Goal: Task Accomplishment & Management: Manage account settings

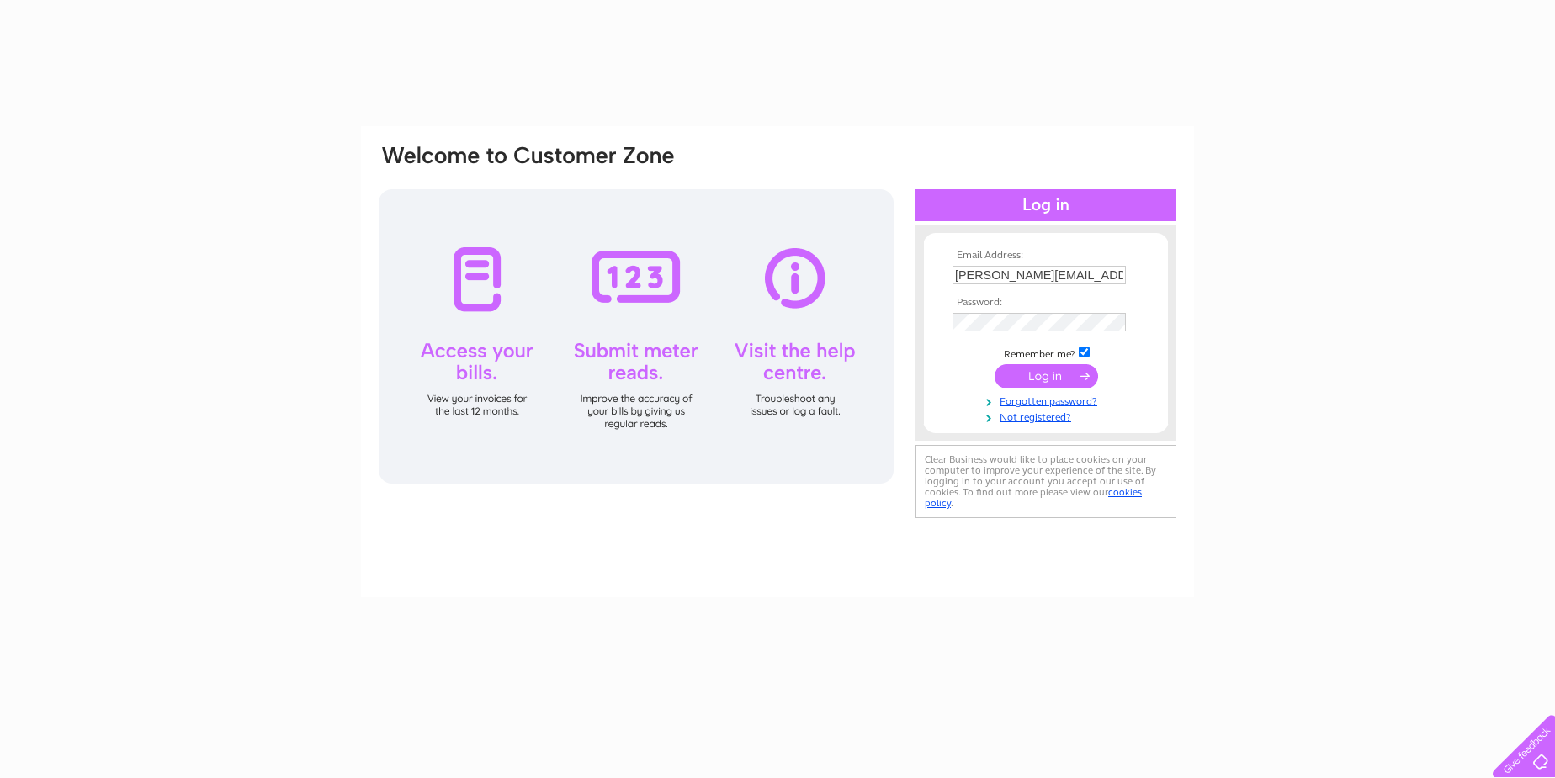
click at [1084, 371] on input "submit" at bounding box center [1047, 376] width 104 height 24
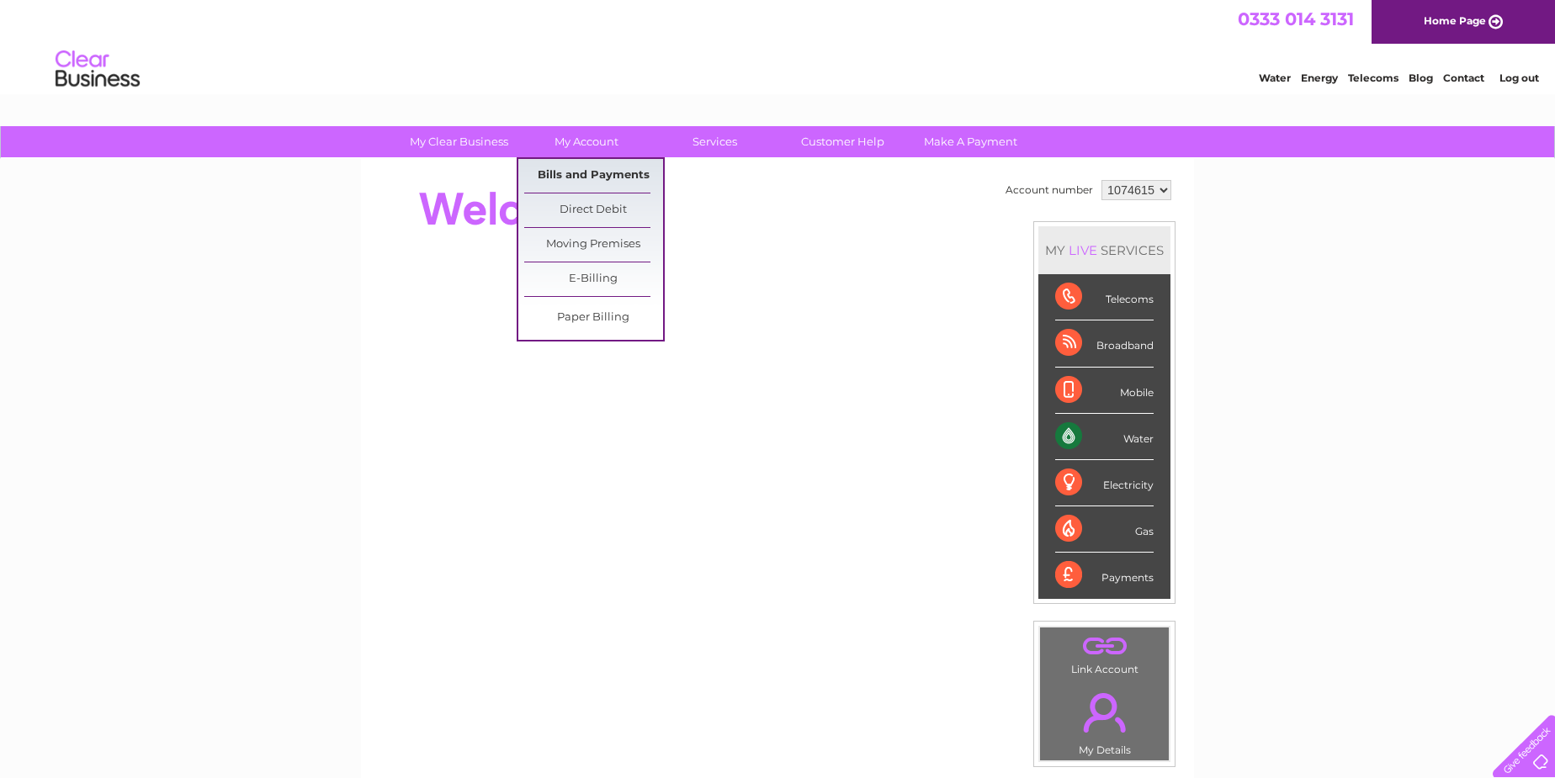
click at [625, 177] on link "Bills and Payments" at bounding box center [593, 176] width 139 height 34
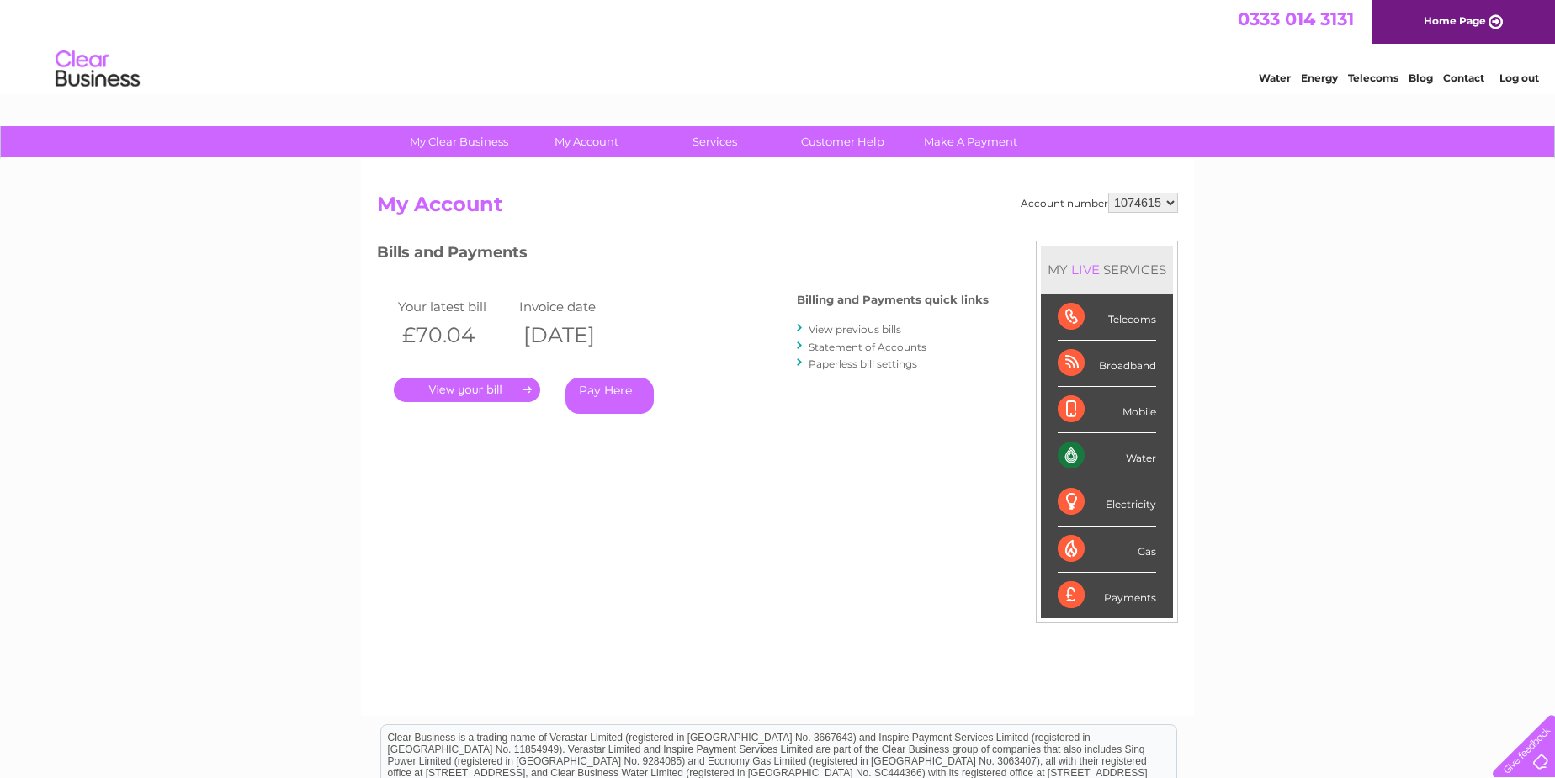
click at [498, 380] on link "." at bounding box center [467, 390] width 146 height 24
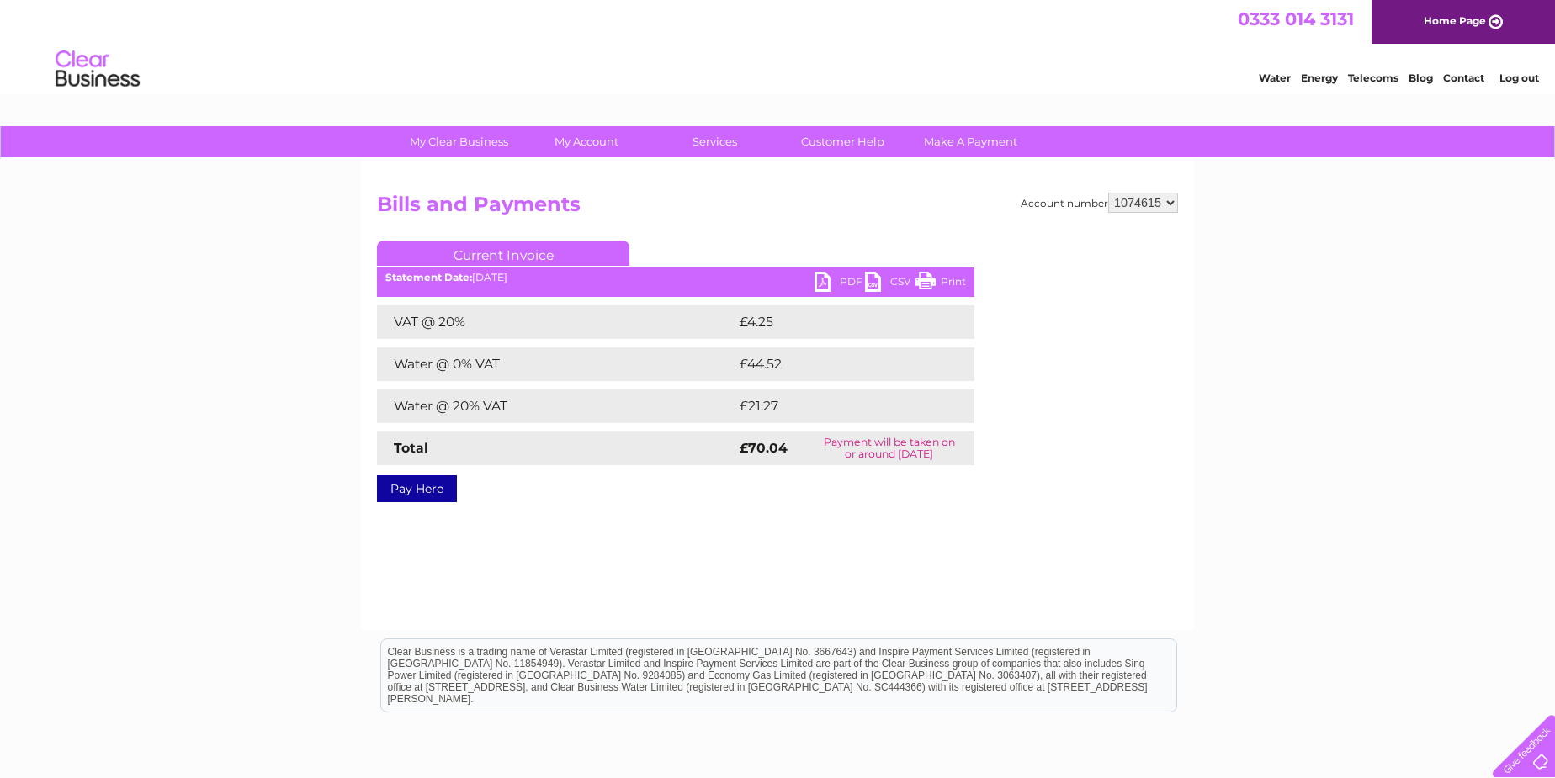
click at [948, 276] on link "Print" at bounding box center [941, 284] width 50 height 24
click at [845, 282] on link "PDF" at bounding box center [840, 284] width 50 height 24
click at [1527, 79] on link "Log out" at bounding box center [1520, 78] width 40 height 13
